Goal: Find specific page/section: Find specific page/section

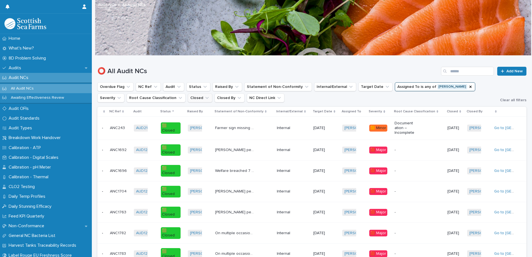
click at [205, 98] on icon "Closed" at bounding box center [206, 98] width 3 height 2
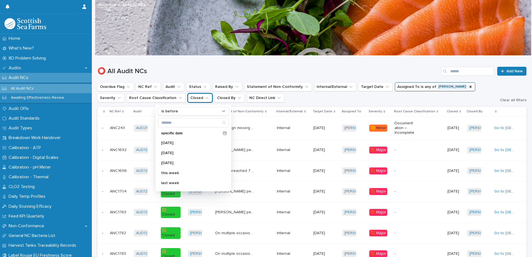
click at [205, 98] on icon "Closed" at bounding box center [206, 98] width 3 height 2
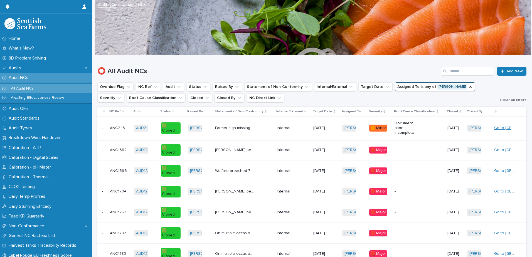
click at [504, 127] on link "Go to [GEOGRAPHIC_DATA]" at bounding box center [519, 128] width 50 height 4
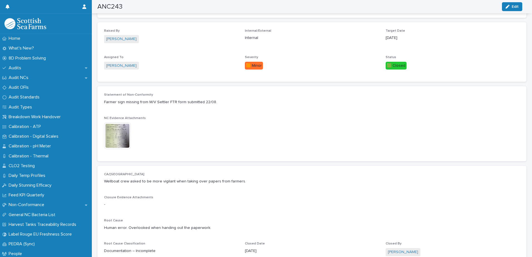
scroll to position [139, 0]
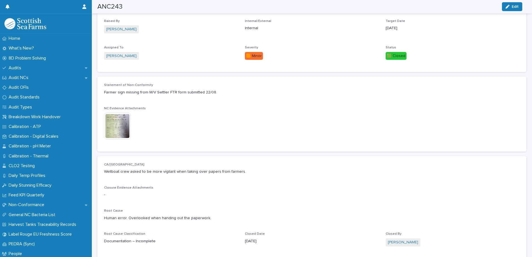
click at [115, 123] on img at bounding box center [117, 126] width 27 height 27
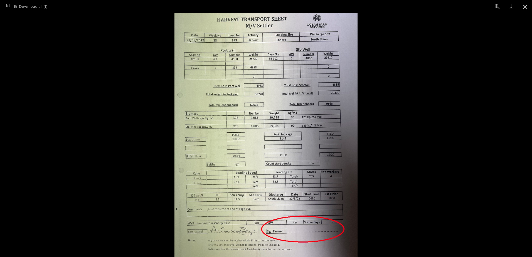
click at [526, 5] on button "Close gallery" at bounding box center [525, 6] width 14 height 13
